Goal: Information Seeking & Learning: Find specific fact

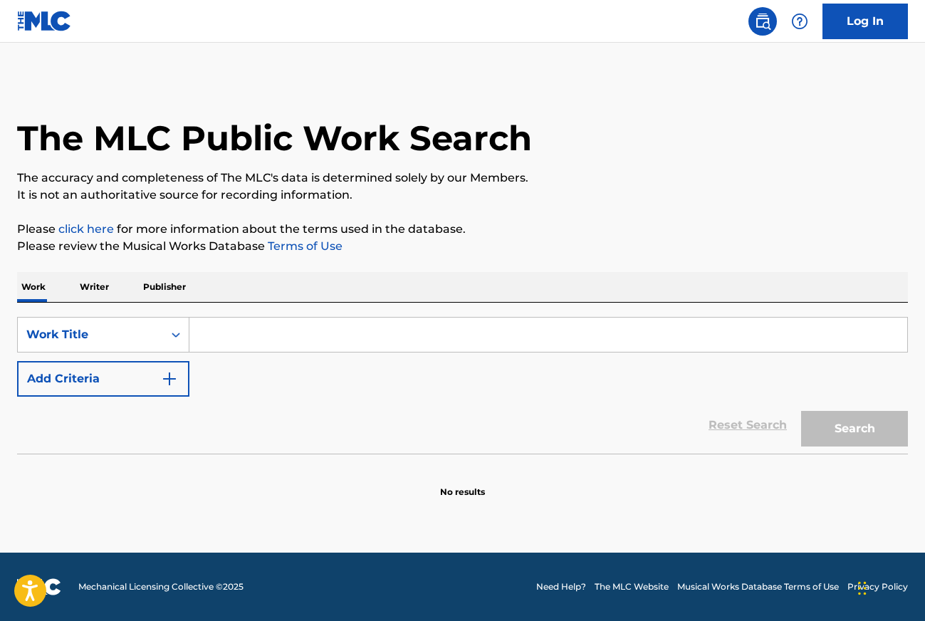
click at [269, 335] on input "Search Form" at bounding box center [547, 334] width 717 height 34
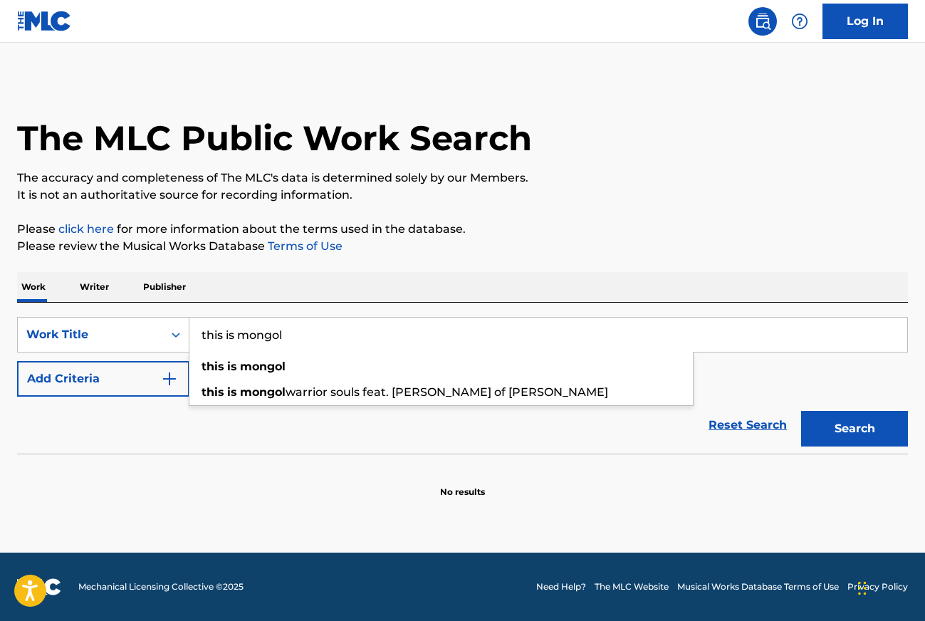
type input "this is mongol"
click at [801, 411] on button "Search" at bounding box center [854, 429] width 107 height 36
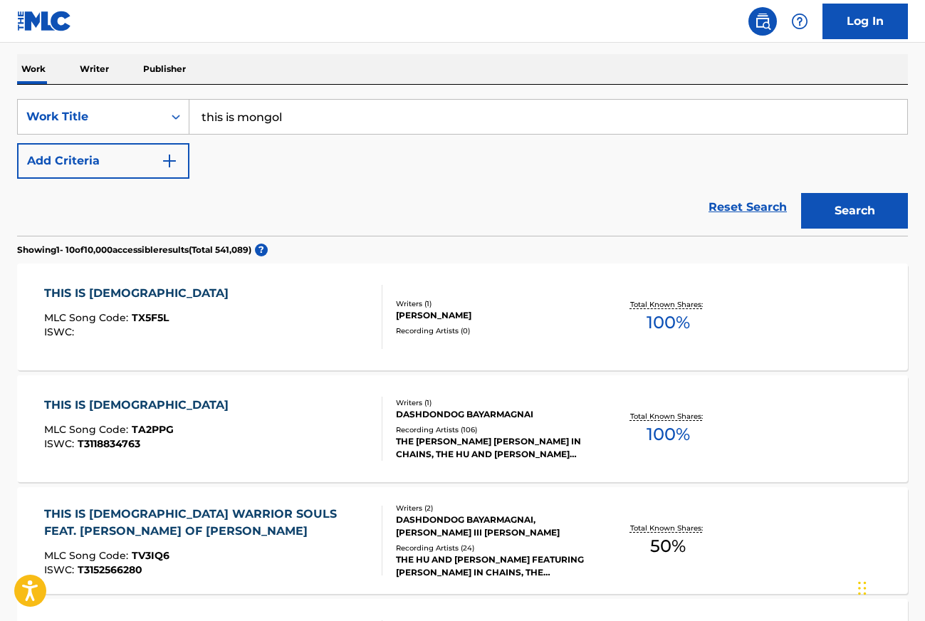
scroll to position [251, 0]
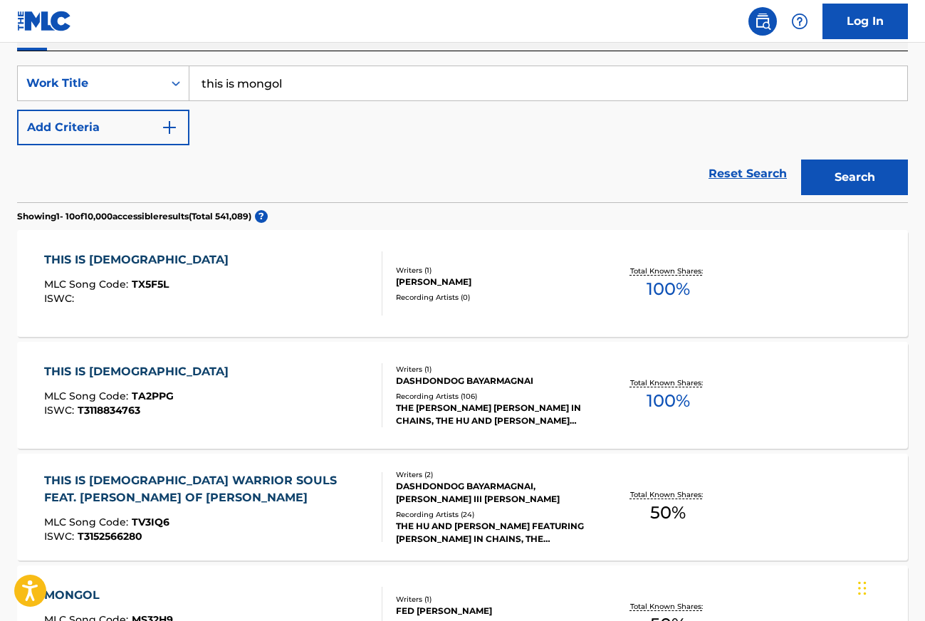
click at [403, 391] on div "Recording Artists ( 106 )" at bounding box center [495, 396] width 198 height 11
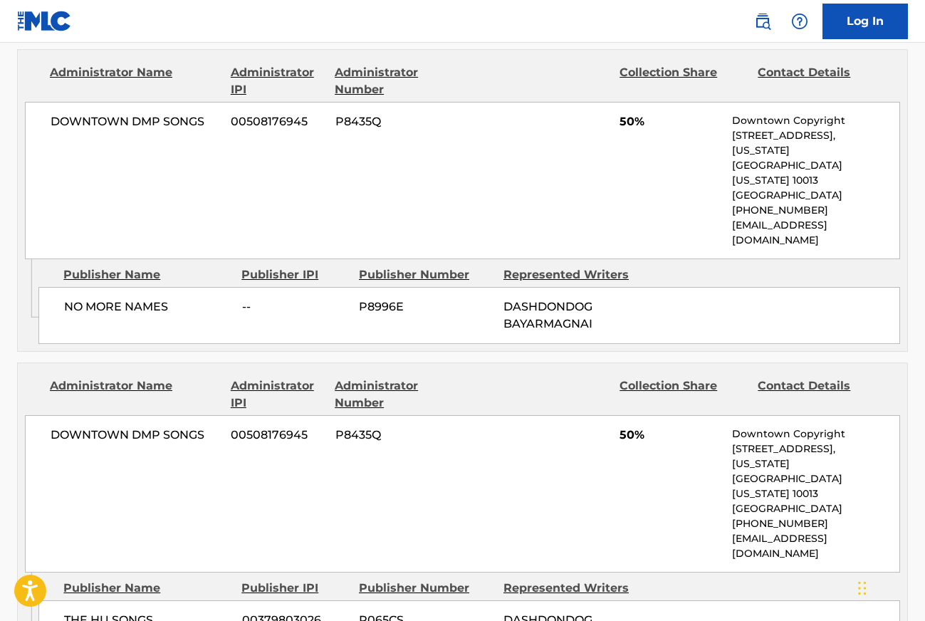
scroll to position [174, 0]
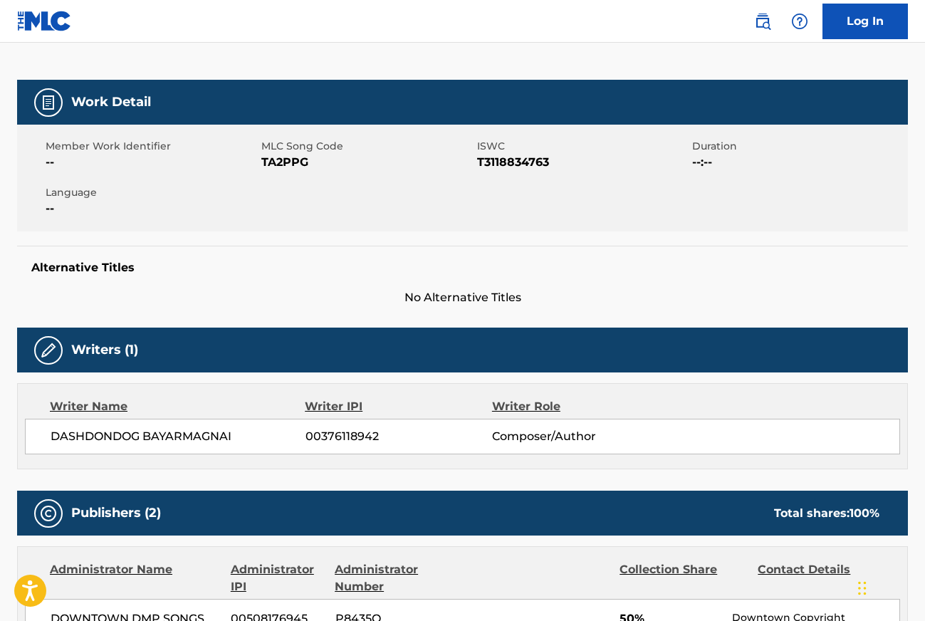
scroll to position [251, 0]
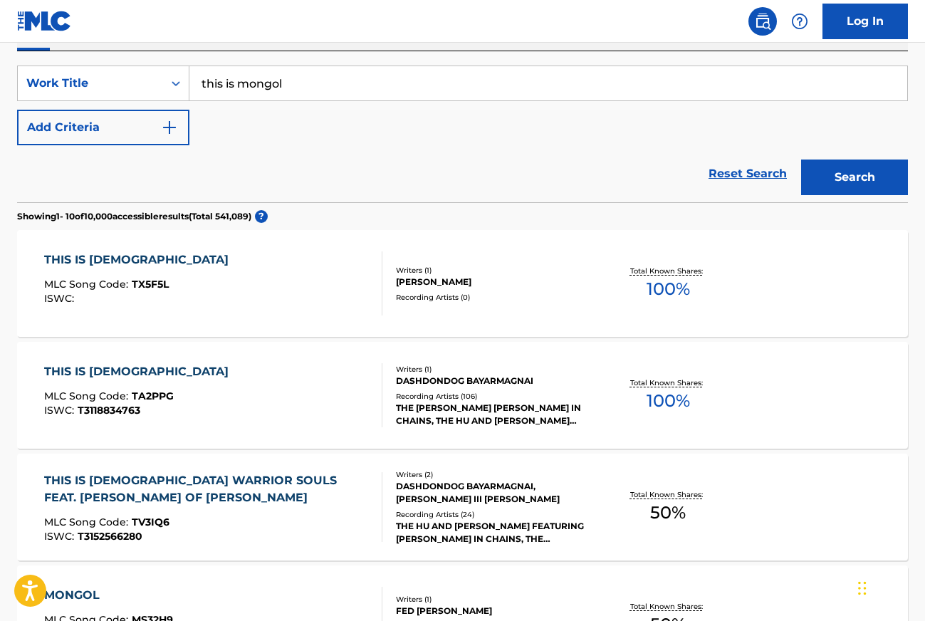
click at [327, 556] on div "THIS IS [DEMOGRAPHIC_DATA] WARRIOR SOULS FEAT. [PERSON_NAME] OF [PERSON_NAME] M…" at bounding box center [462, 506] width 890 height 107
